Goal: Task Accomplishment & Management: Use online tool/utility

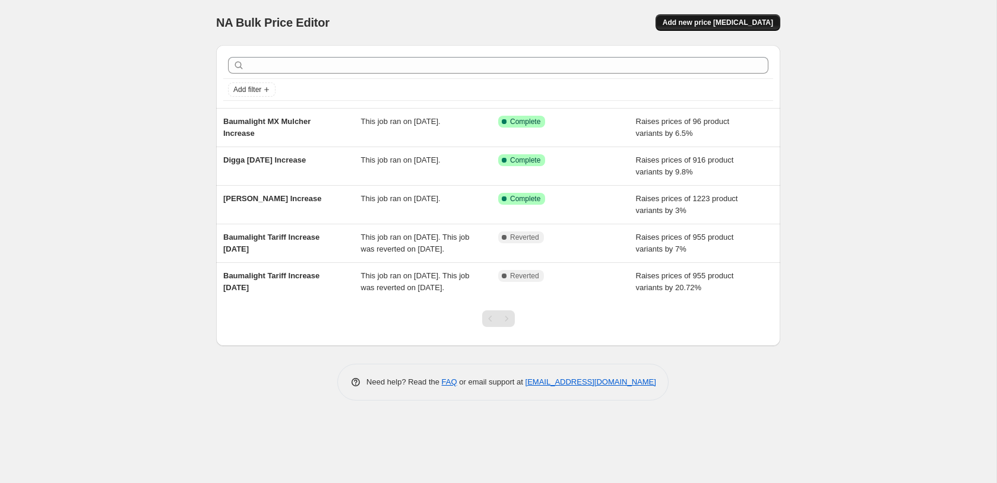
click at [706, 26] on span "Add new price [MEDICAL_DATA]" at bounding box center [717, 22] width 110 height 9
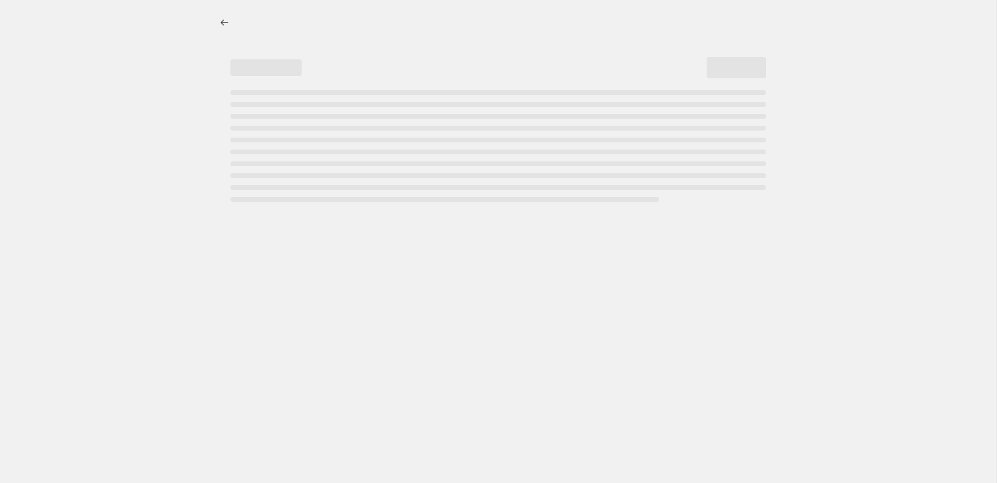
select select "percentage"
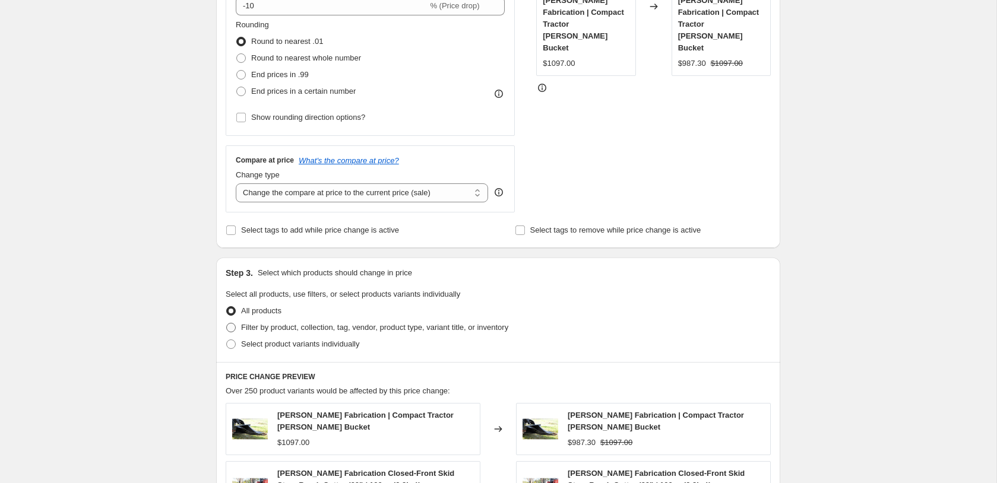
scroll to position [302, 0]
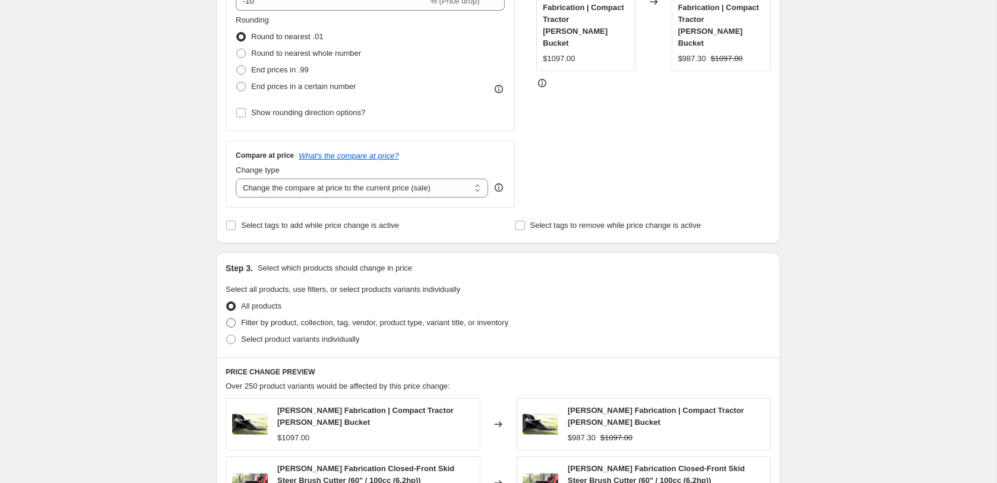
drag, startPoint x: 231, startPoint y: 323, endPoint x: 248, endPoint y: 321, distance: 16.8
click at [231, 323] on span at bounding box center [230, 322] width 9 height 9
click at [227, 319] on input "Filter by product, collection, tag, vendor, product type, variant title, or inv…" at bounding box center [226, 318] width 1 height 1
radio input "true"
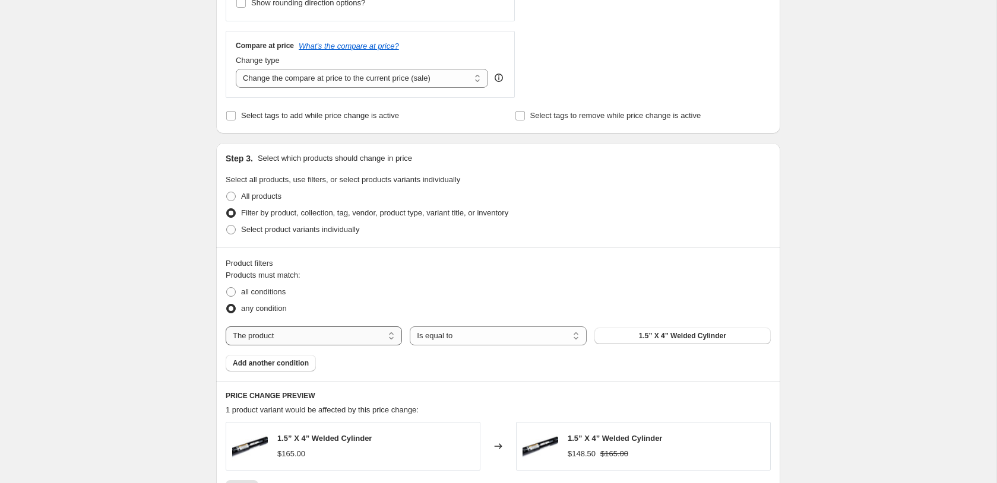
scroll to position [408, 0]
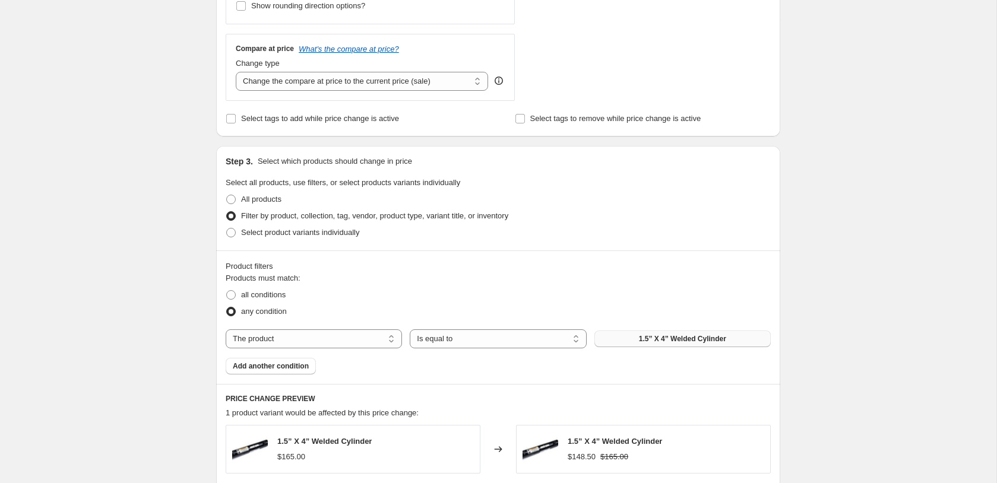
click at [668, 339] on span "1.5” X 4” Welded Cylinder" at bounding box center [682, 338] width 87 height 9
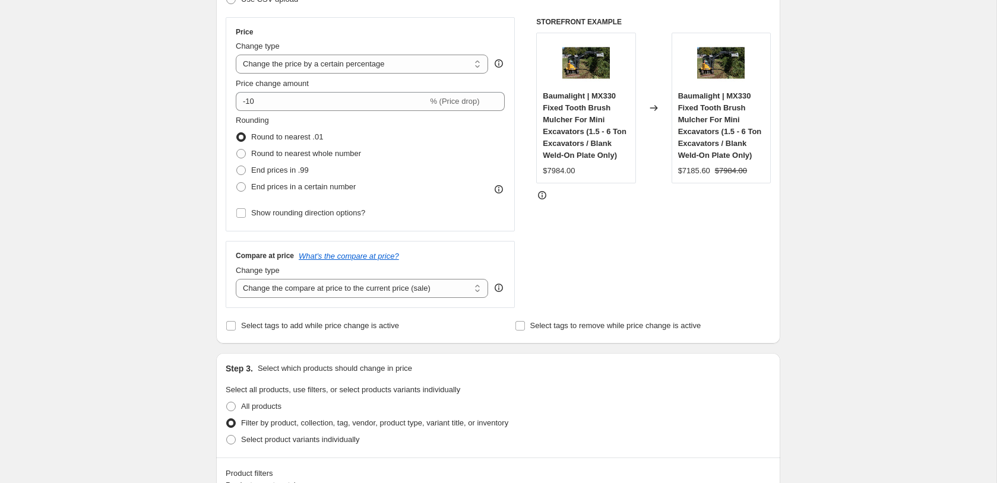
scroll to position [177, 0]
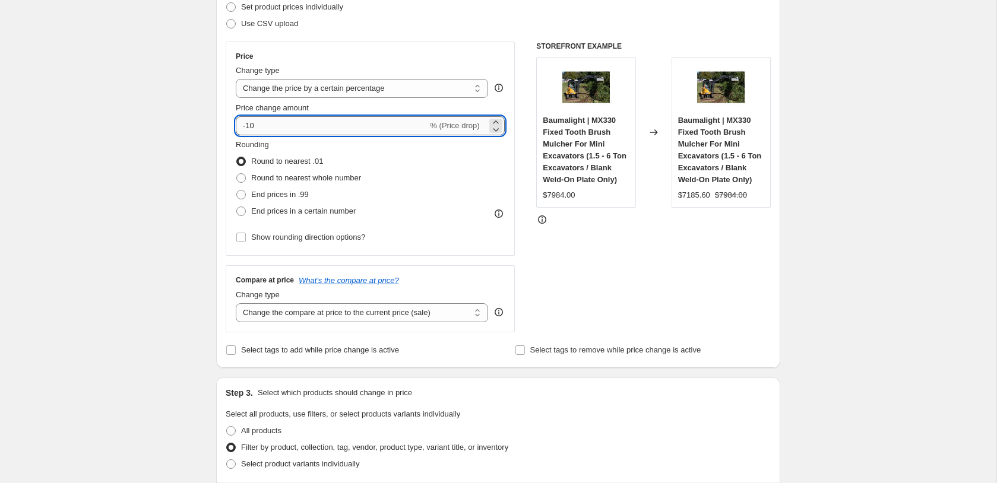
click at [261, 129] on input "-10" at bounding box center [332, 125] width 192 height 19
drag, startPoint x: 274, startPoint y: 123, endPoint x: 237, endPoint y: 123, distance: 37.4
click at [237, 123] on input "-10" at bounding box center [332, 125] width 192 height 19
type input "5"
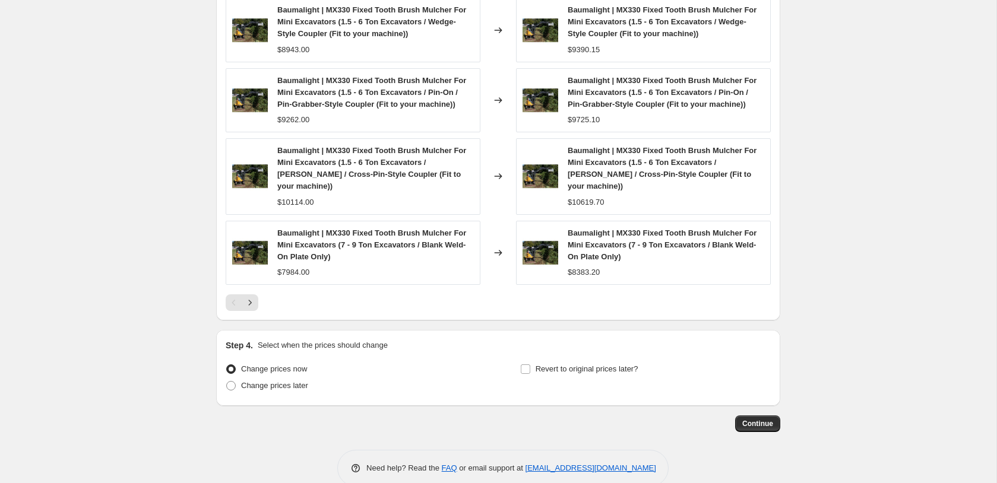
scroll to position [922, 0]
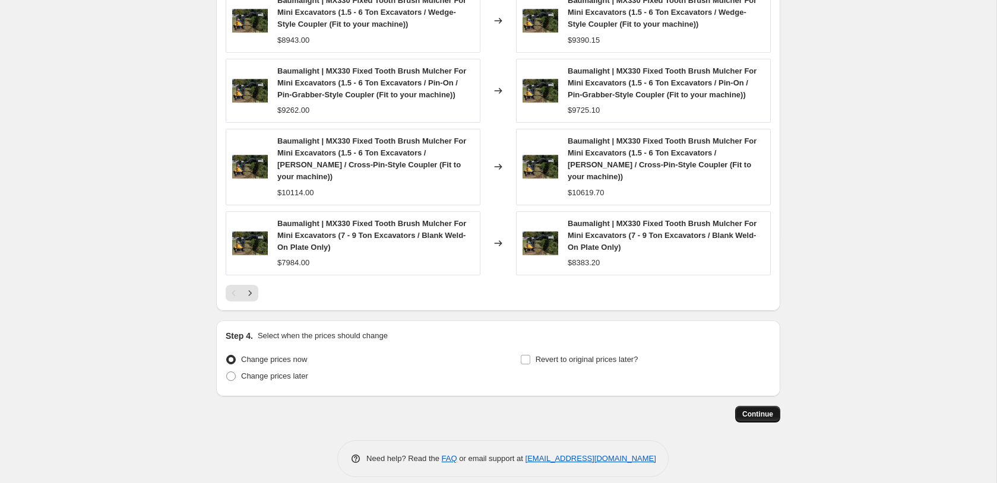
click at [760, 410] on span "Continue" at bounding box center [757, 414] width 31 height 9
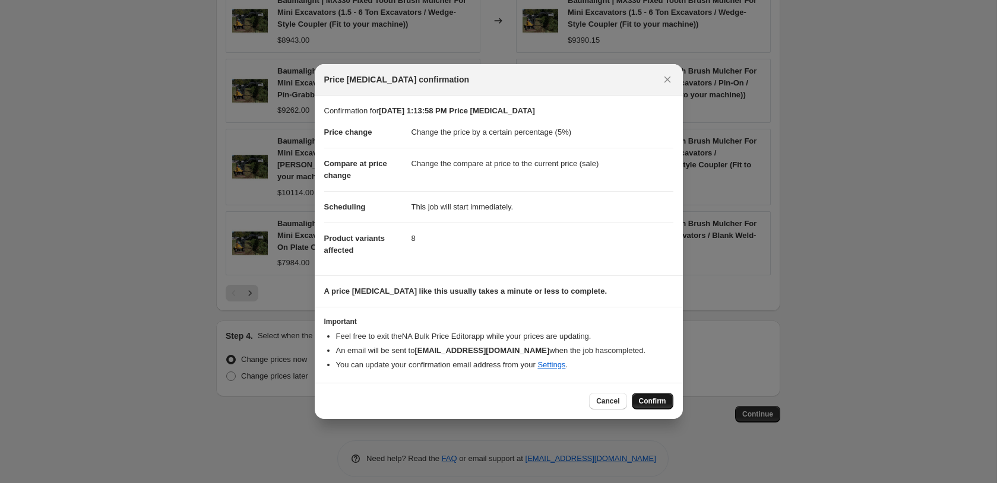
click at [652, 400] on span "Confirm" at bounding box center [652, 400] width 27 height 9
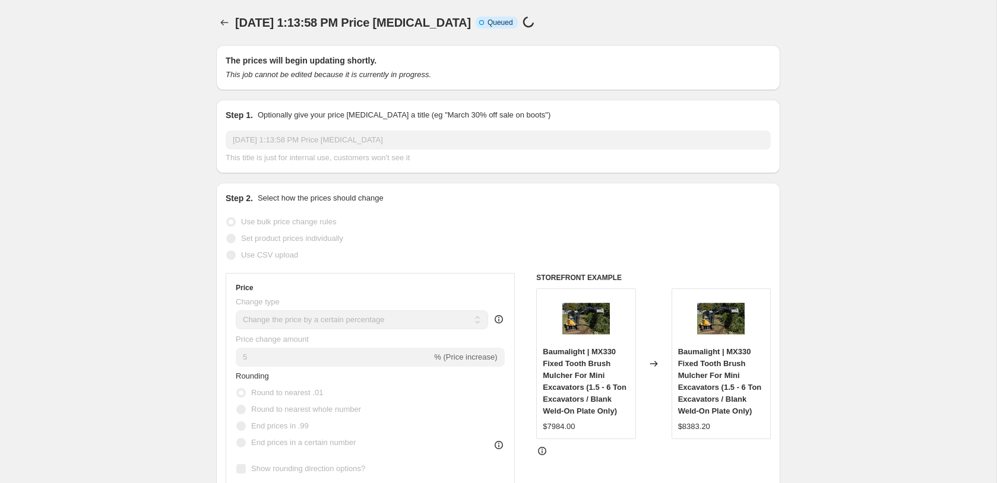
select select "percentage"
